Goal: Find specific page/section: Find specific page/section

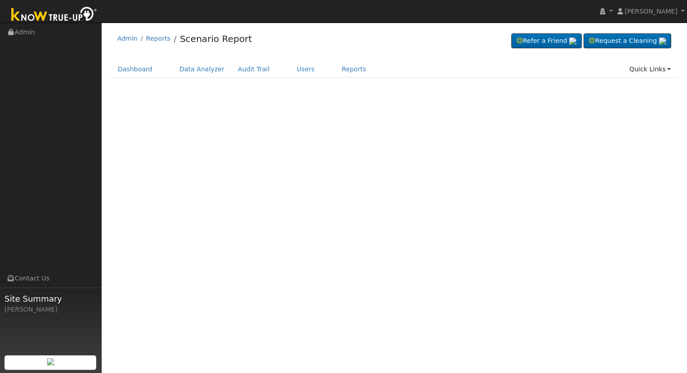
click at [141, 121] on div "Terms Of Service Close Login as User Admin Reports Scenario Report" at bounding box center [395, 198] width 586 height 351
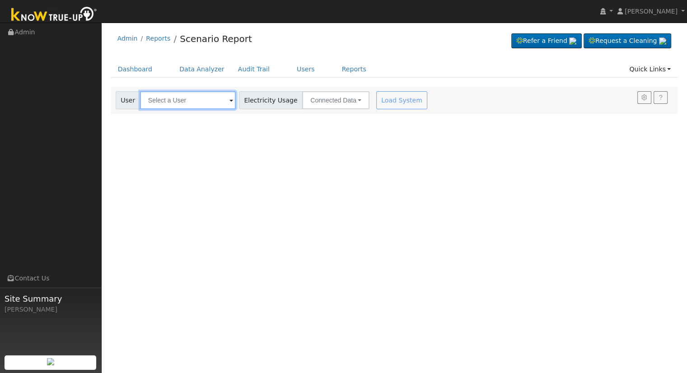
click at [155, 103] on input "text" at bounding box center [188, 100] width 96 height 18
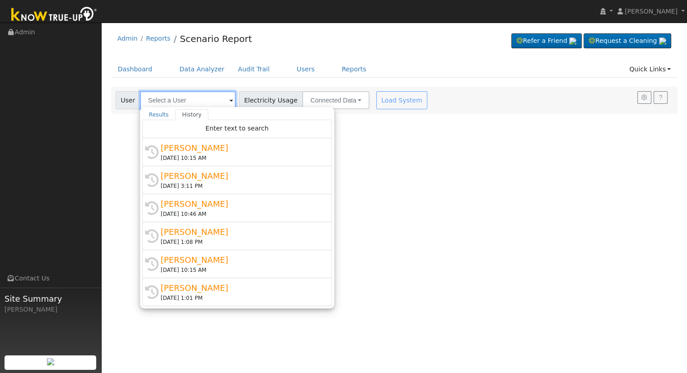
type input "m"
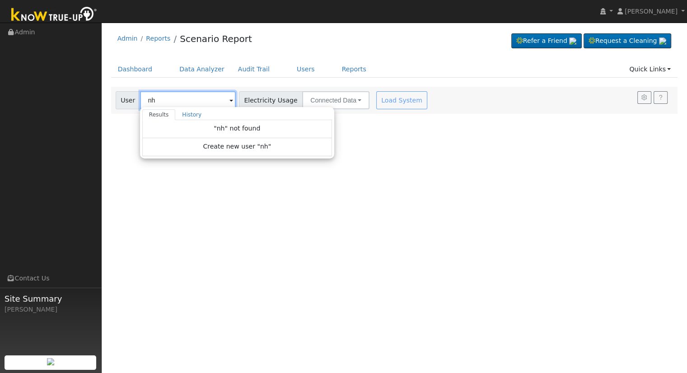
click at [173, 98] on input "nh" at bounding box center [188, 100] width 96 height 18
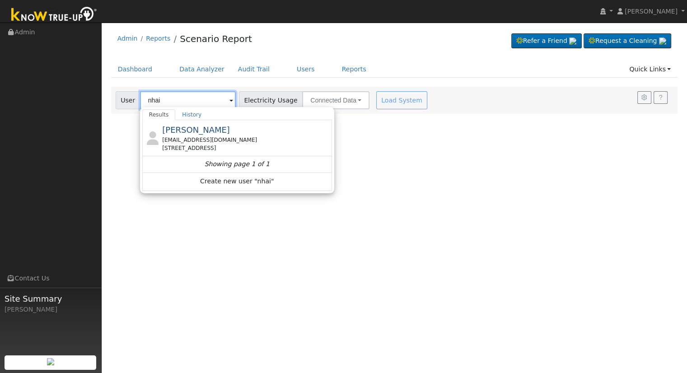
click at [158, 96] on input "nhai" at bounding box center [188, 100] width 96 height 18
type input "n"
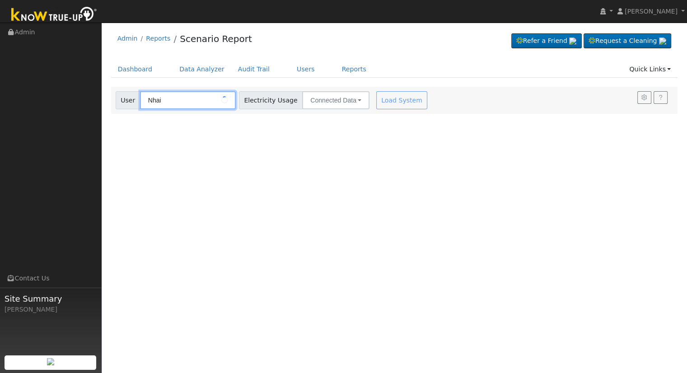
type input "Nhai"
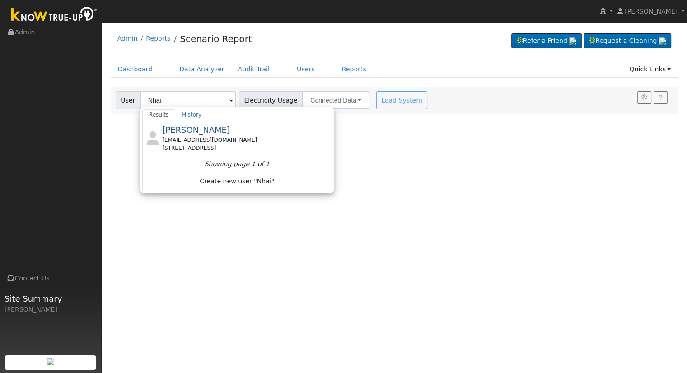
click at [346, 122] on div "User Profile First name Last name Email Email Notifications No Emails No Emails…" at bounding box center [395, 198] width 586 height 351
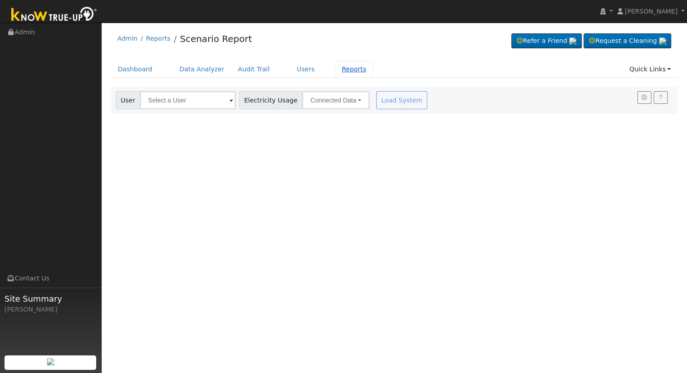
click at [336, 76] on link "Reports" at bounding box center [354, 69] width 38 height 17
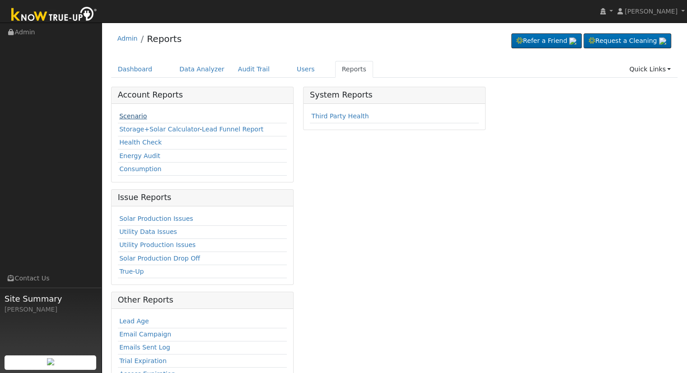
click at [131, 113] on link "Scenario" at bounding box center [133, 116] width 28 height 7
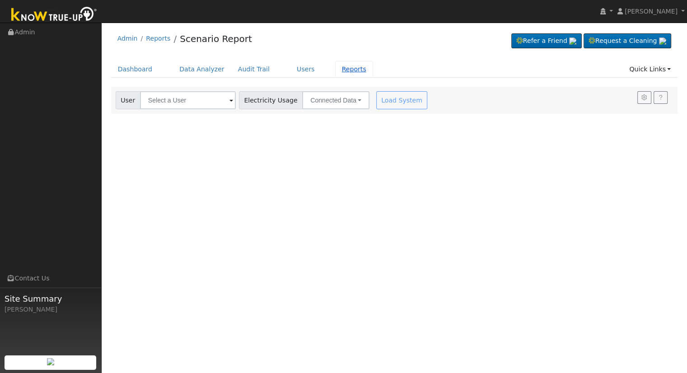
click at [335, 75] on link "Reports" at bounding box center [354, 69] width 38 height 17
click at [148, 102] on input "text" at bounding box center [188, 100] width 96 height 18
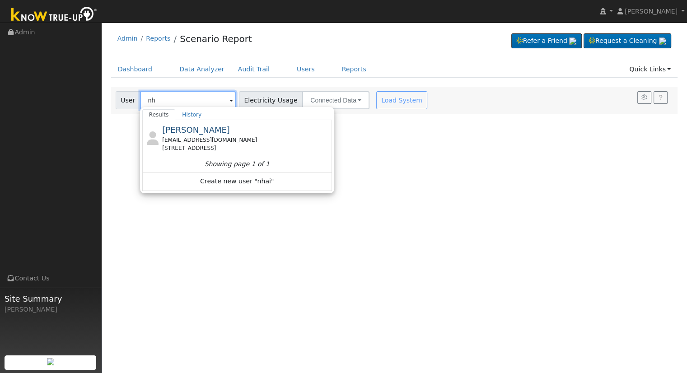
type input "n"
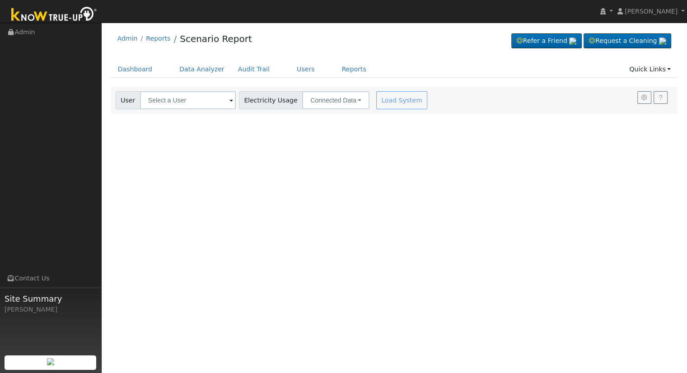
click at [149, 113] on div "User Account Select an Ac... Electricity Usage Connected Data Connected Data Es…" at bounding box center [394, 100] width 567 height 27
click at [205, 112] on div "User Account Select an Ac... Electricity Usage Connected Data Connected Data Es…" at bounding box center [394, 100] width 567 height 27
click at [230, 104] on input "text" at bounding box center [188, 100] width 96 height 18
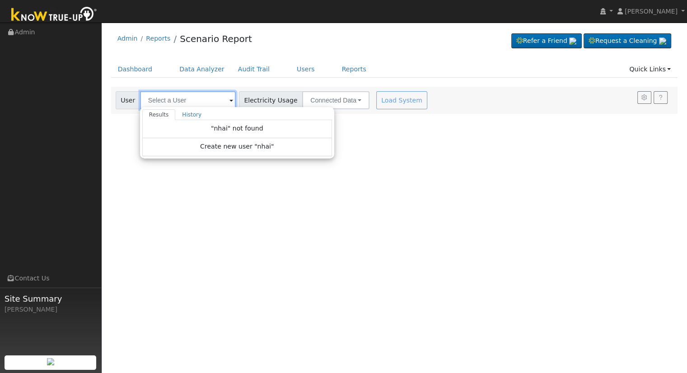
click at [197, 104] on input "text" at bounding box center [188, 100] width 96 height 18
click at [178, 114] on link "History" at bounding box center [191, 114] width 33 height 11
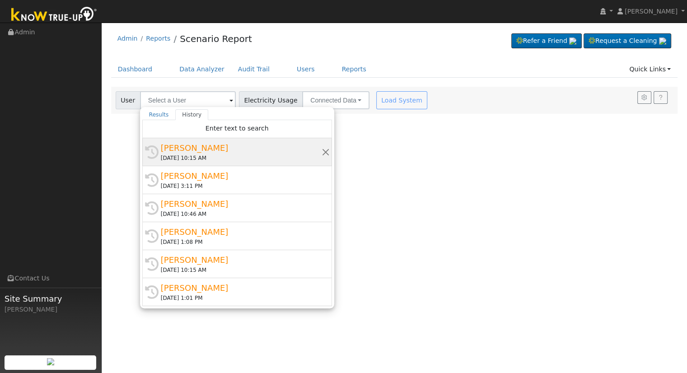
click at [168, 150] on div "[PERSON_NAME]" at bounding box center [241, 148] width 161 height 12
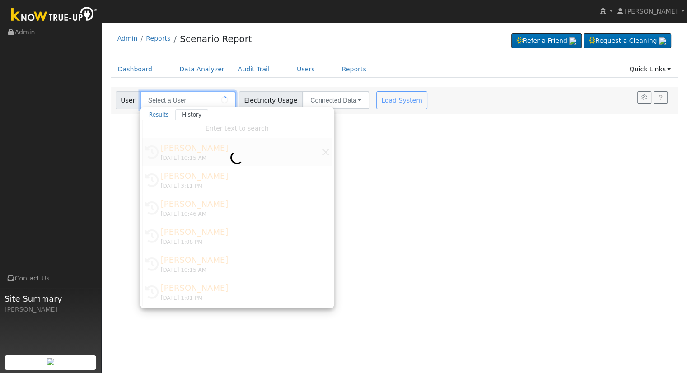
type input "[PERSON_NAME]"
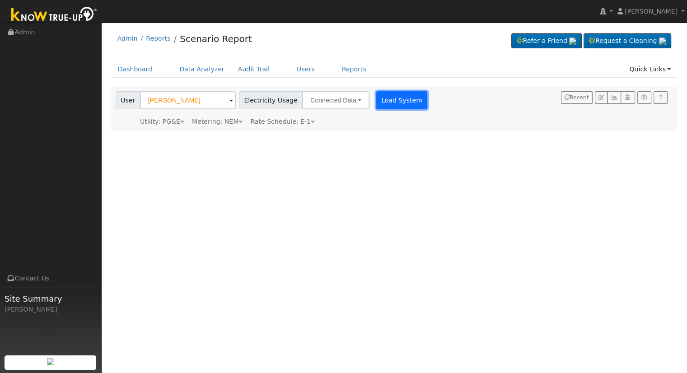
click at [378, 104] on button "Load System" at bounding box center [402, 100] width 52 height 18
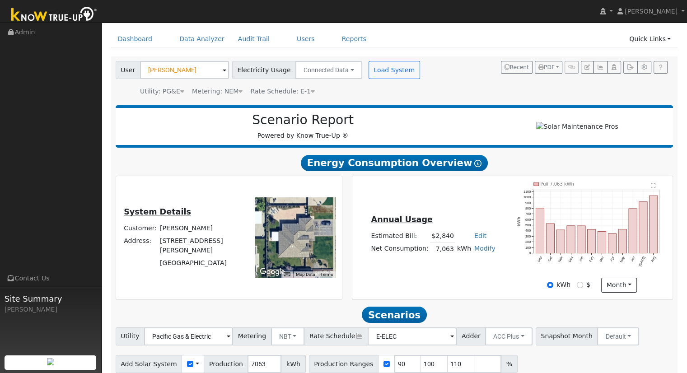
scroll to position [71, 0]
